Goal: Check status: Check status

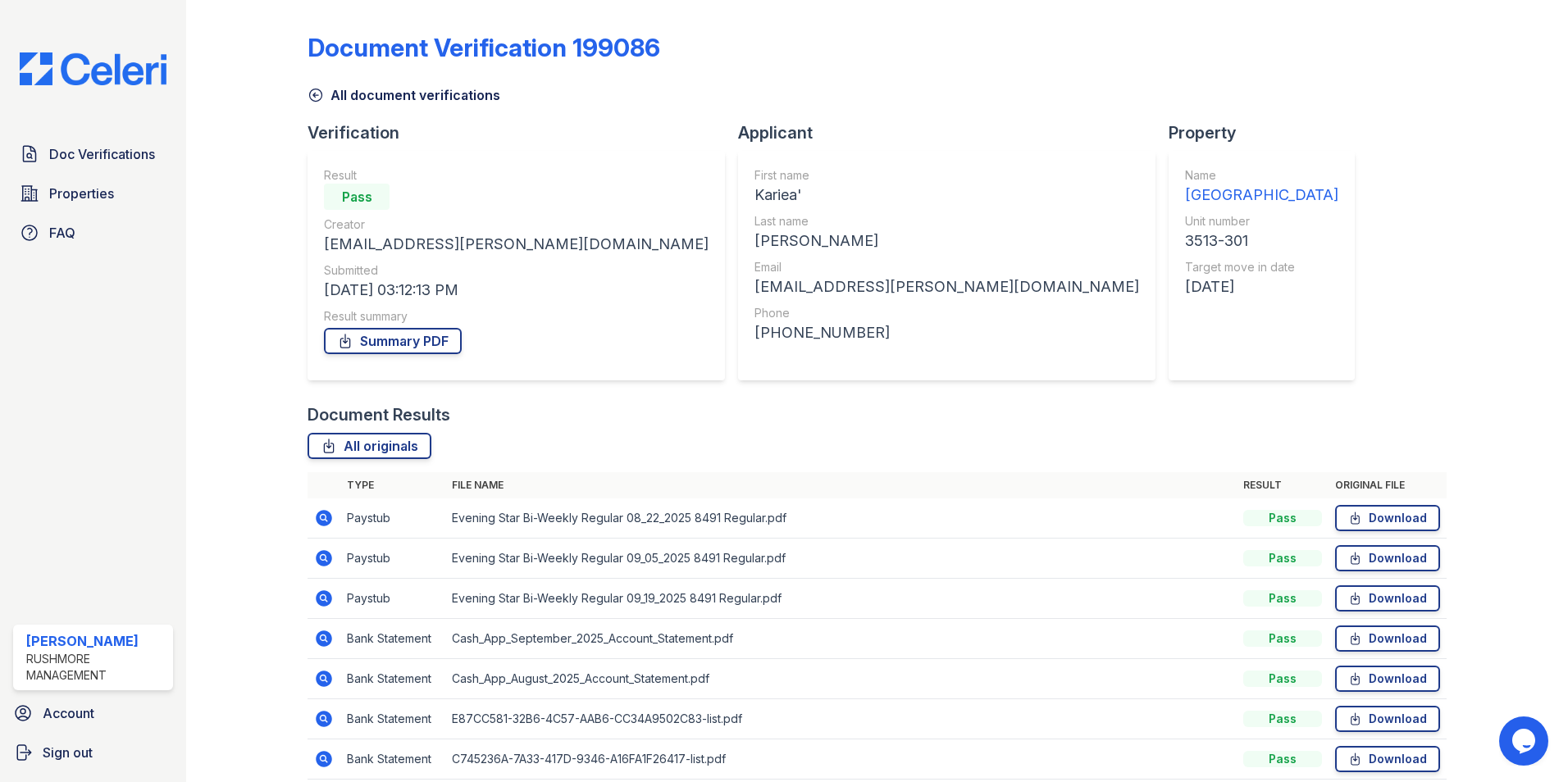
click at [316, 90] on icon at bounding box center [315, 95] width 16 height 16
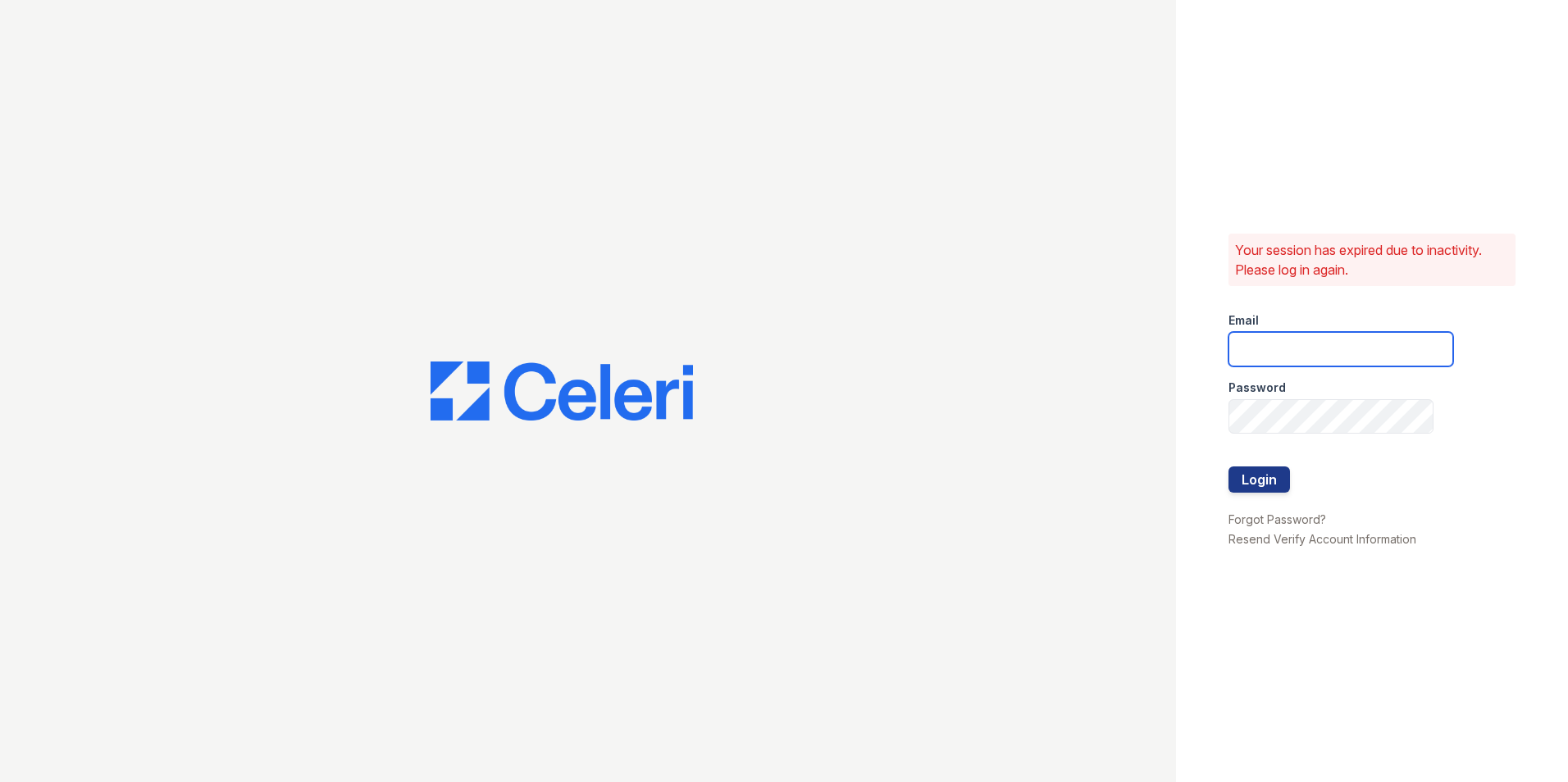
type input "creed@rushmoremgmt.com"
click at [1267, 482] on button "Login" at bounding box center [1258, 479] width 61 height 26
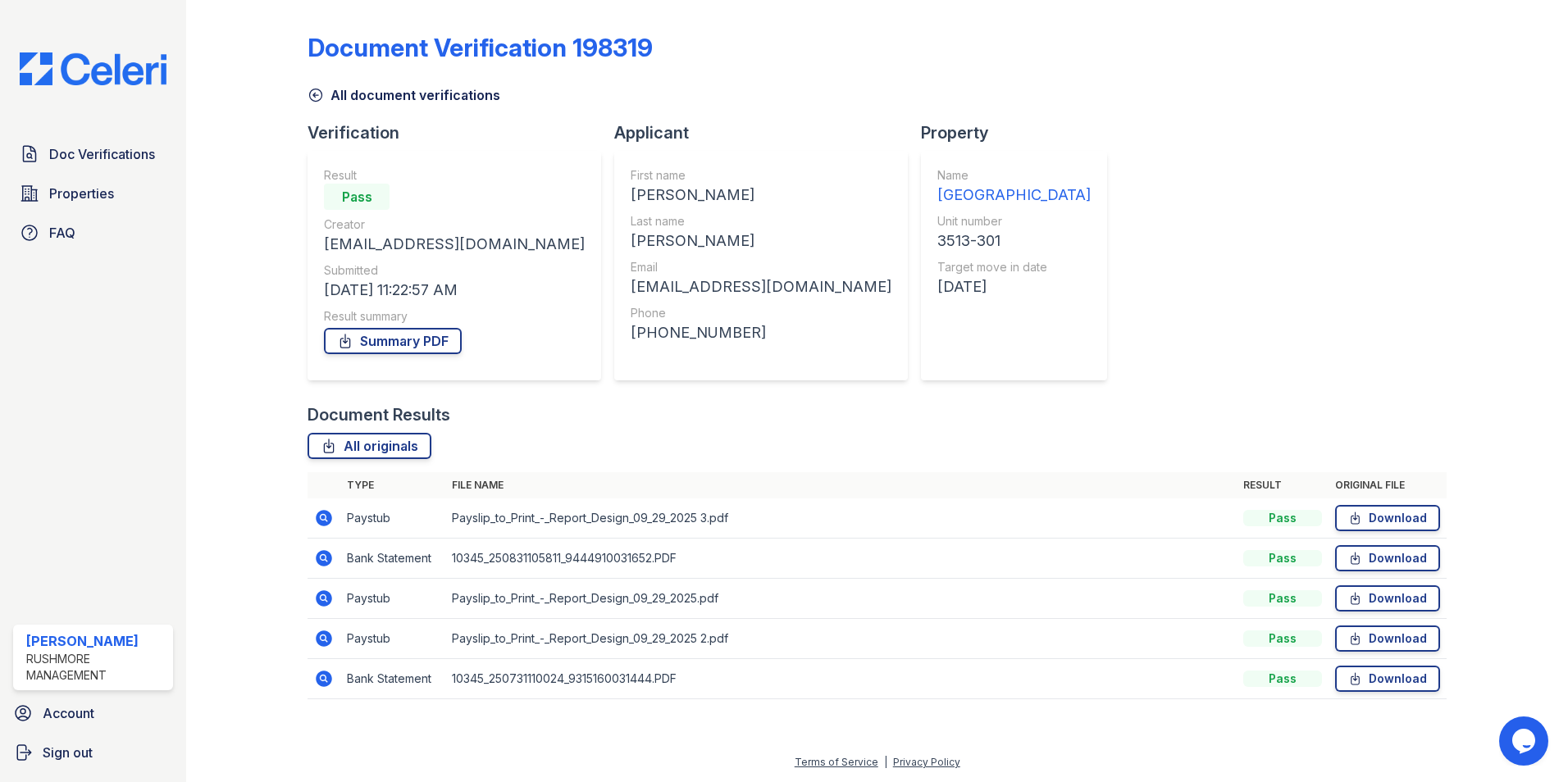
click at [315, 93] on icon at bounding box center [316, 95] width 12 height 12
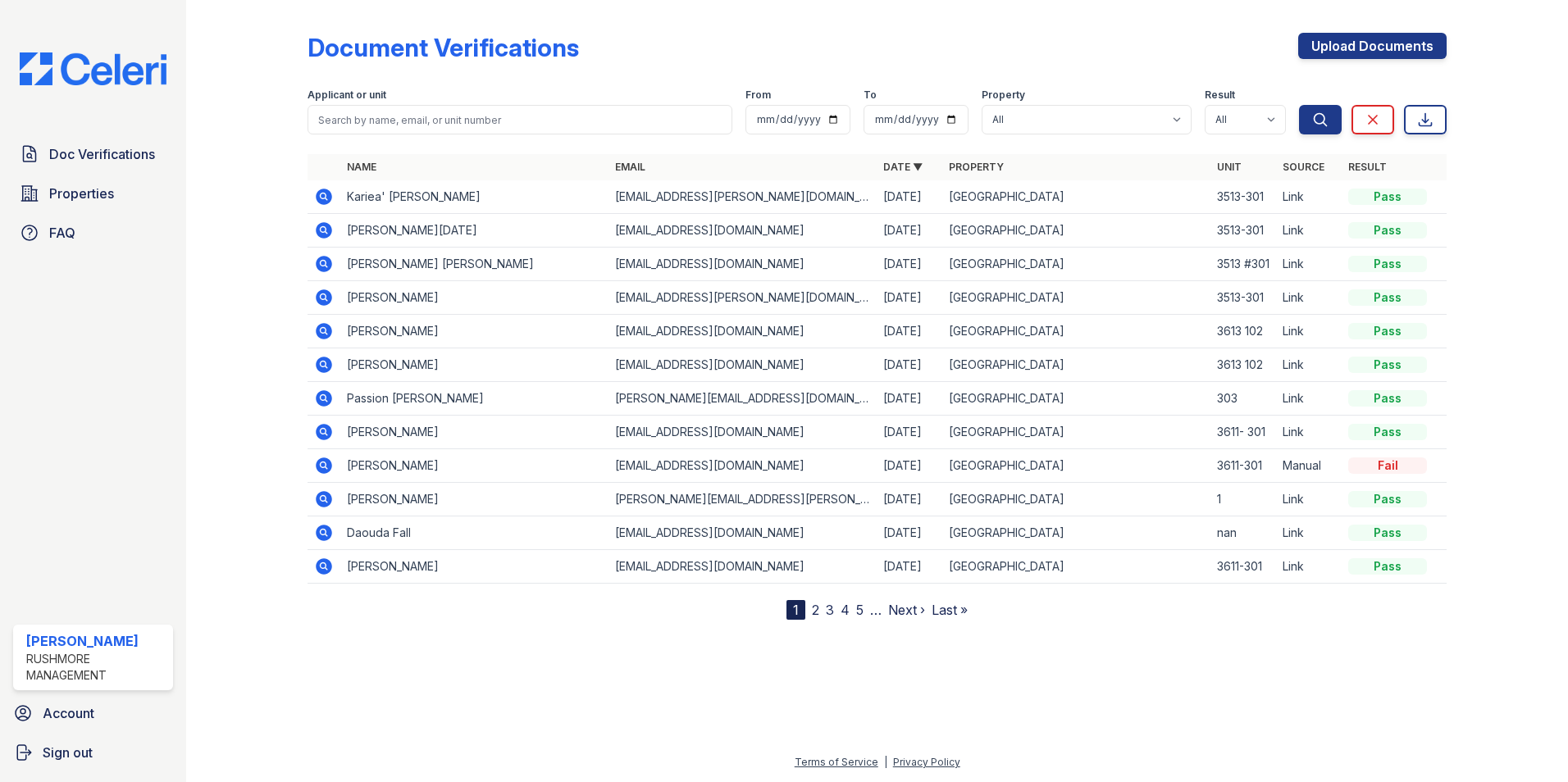
click at [330, 198] on icon at bounding box center [324, 197] width 16 height 16
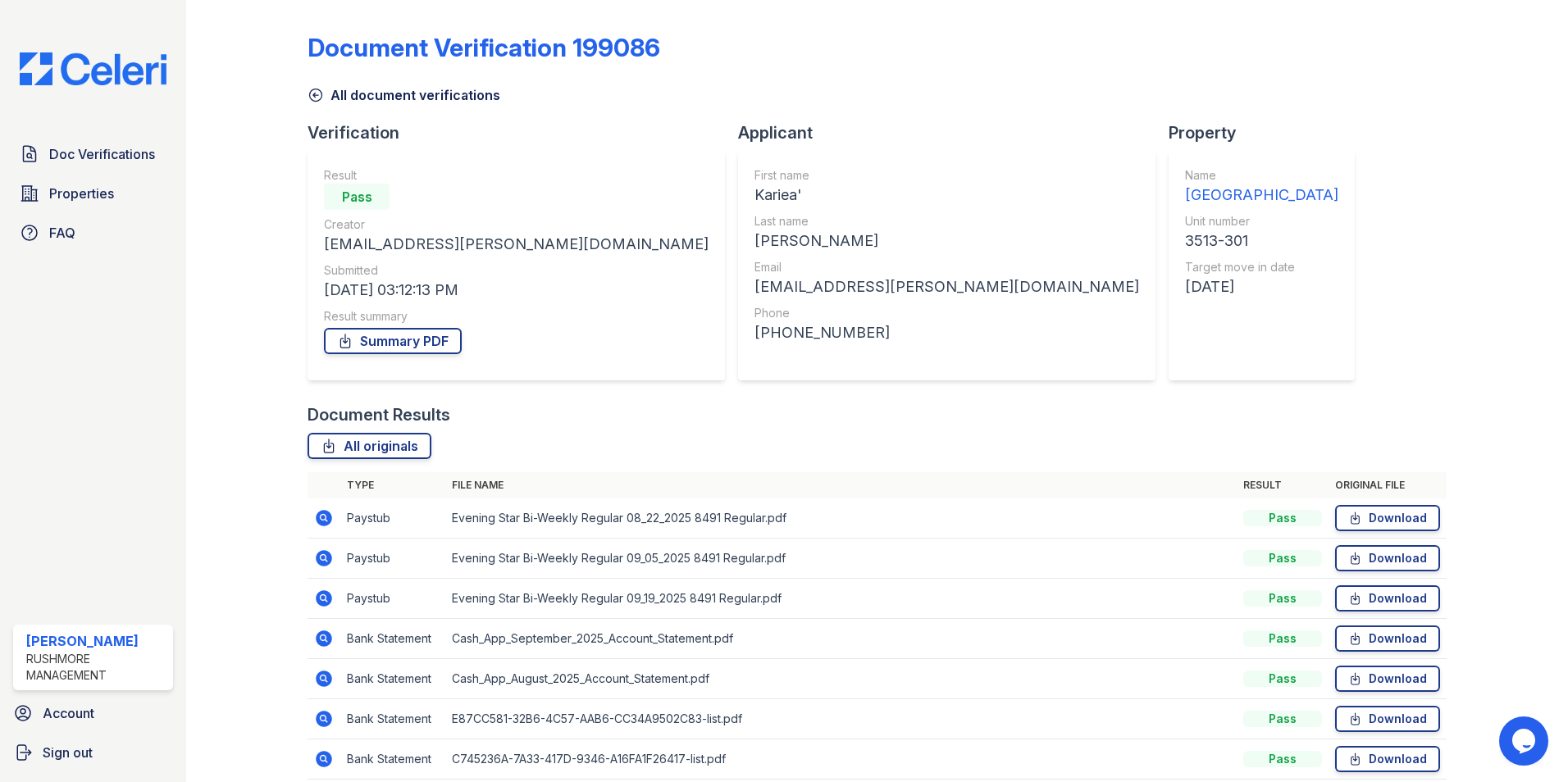
click at [319, 89] on icon at bounding box center [315, 95] width 16 height 16
